Goal: Task Accomplishment & Management: Complete application form

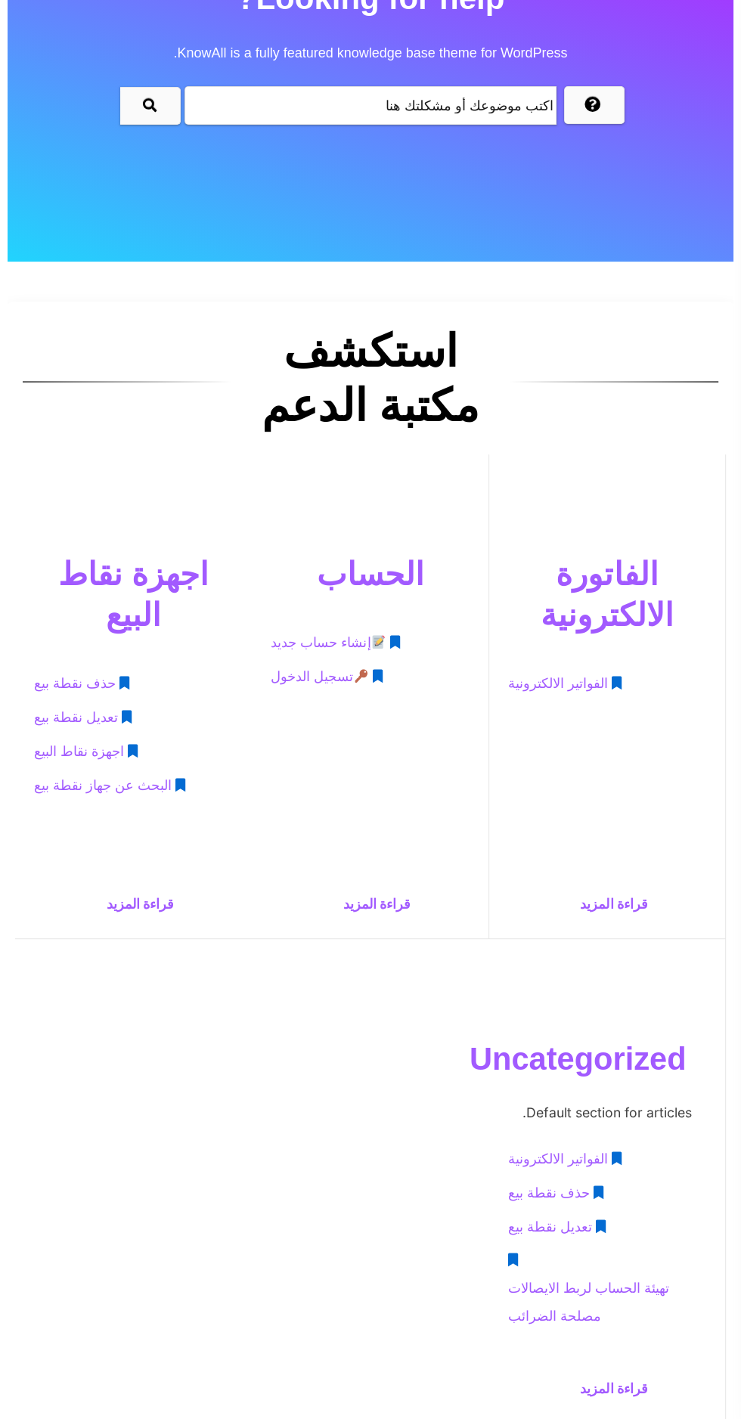
scroll to position [178, 0]
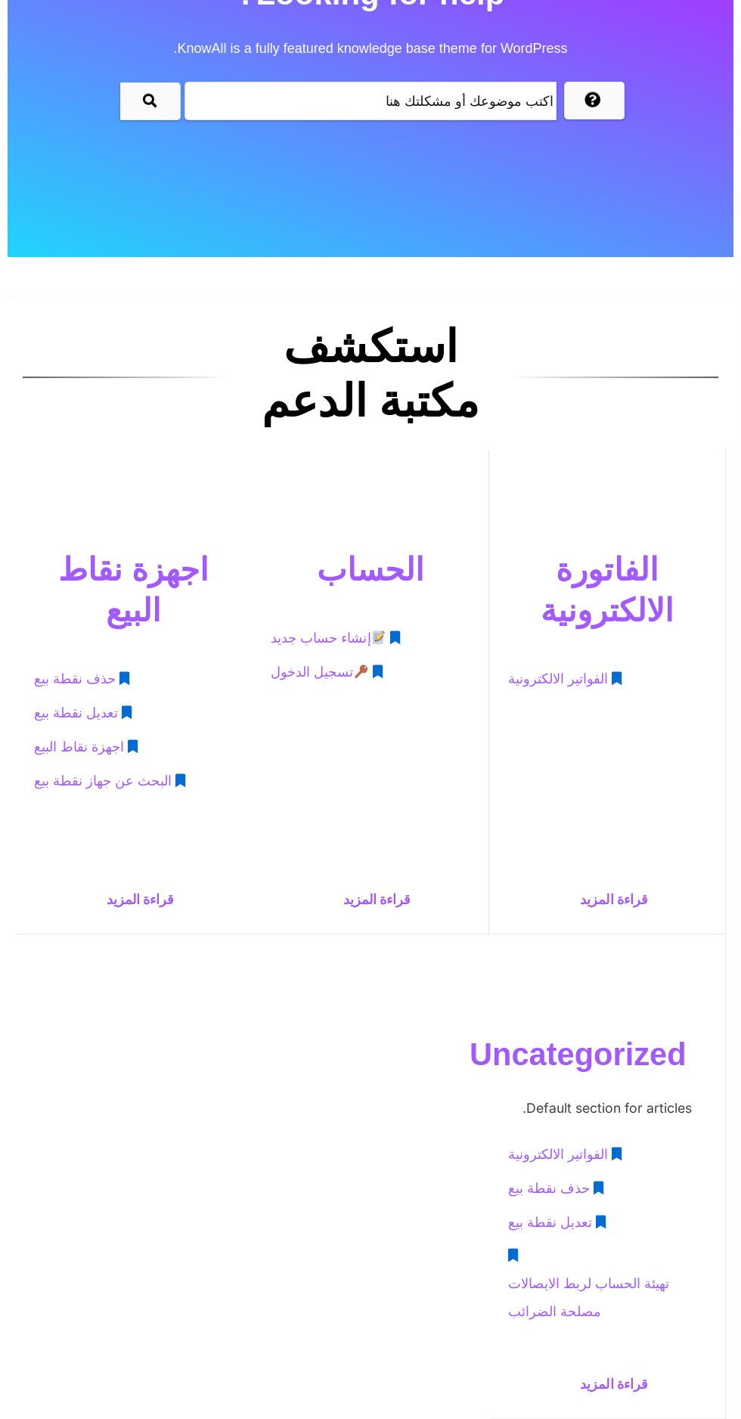
click at [326, 636] on span "إنشاء حساب جديد" at bounding box center [328, 638] width 115 height 28
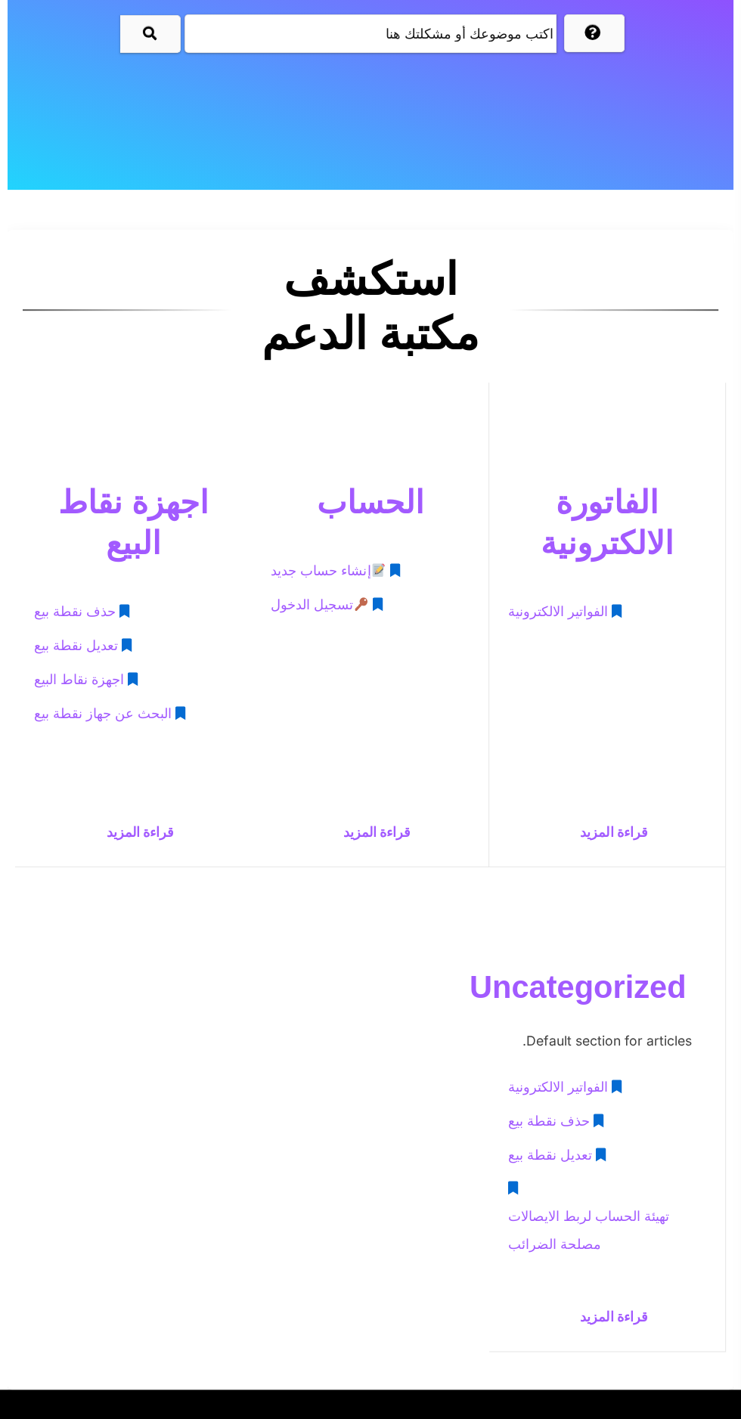
scroll to position [279, 0]
